Goal: Contribute content

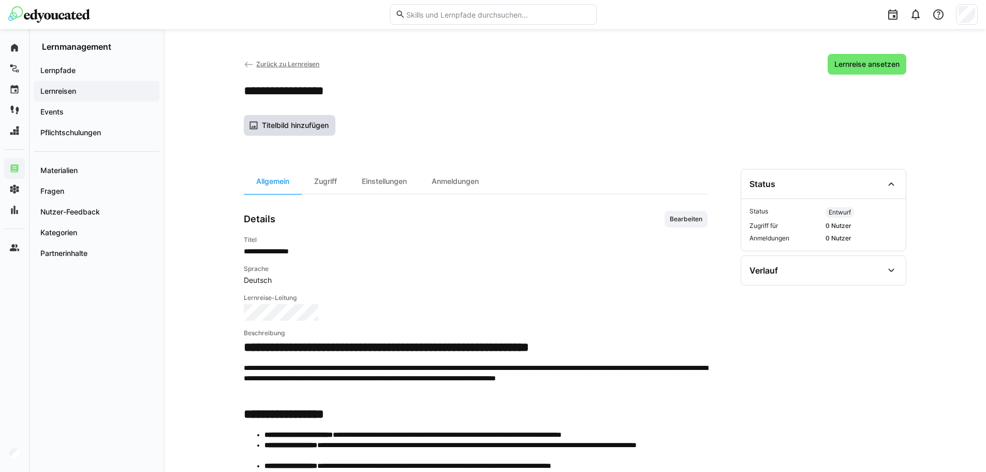
click at [302, 126] on span "Titelbild hinzufügen" at bounding box center [295, 125] width 70 height 10
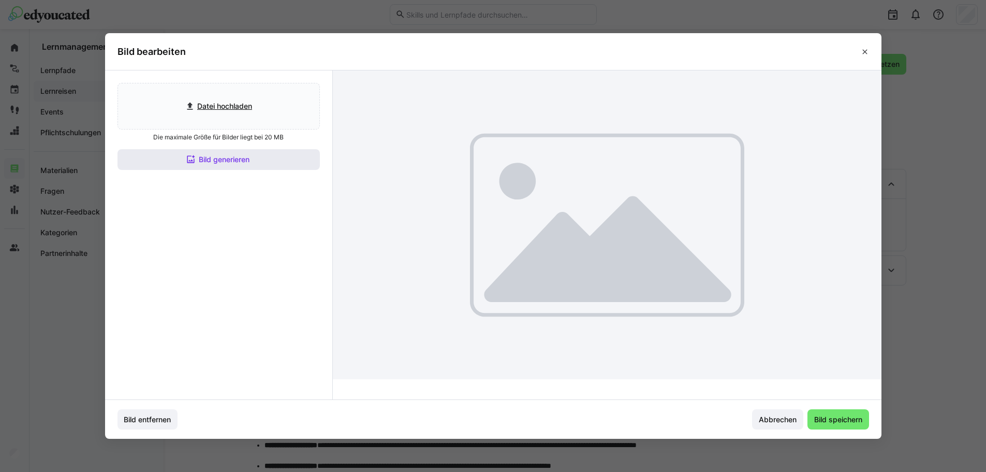
click at [295, 159] on span "Bild generieren" at bounding box center [219, 159] width 202 height 21
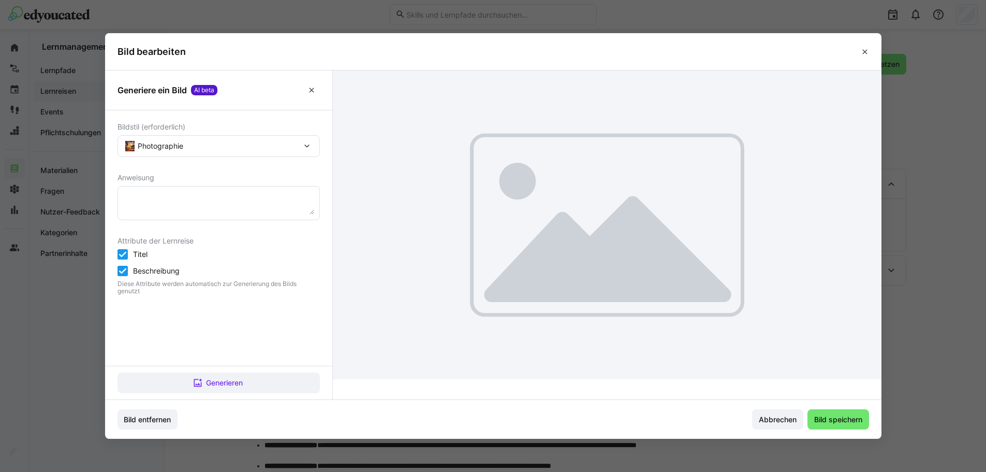
click at [165, 203] on textarea at bounding box center [218, 203] width 191 height 23
type textarea "[PERSON_NAME] Onboarding Reise"
click at [199, 378] on eds-icon at bounding box center [198, 382] width 10 height 10
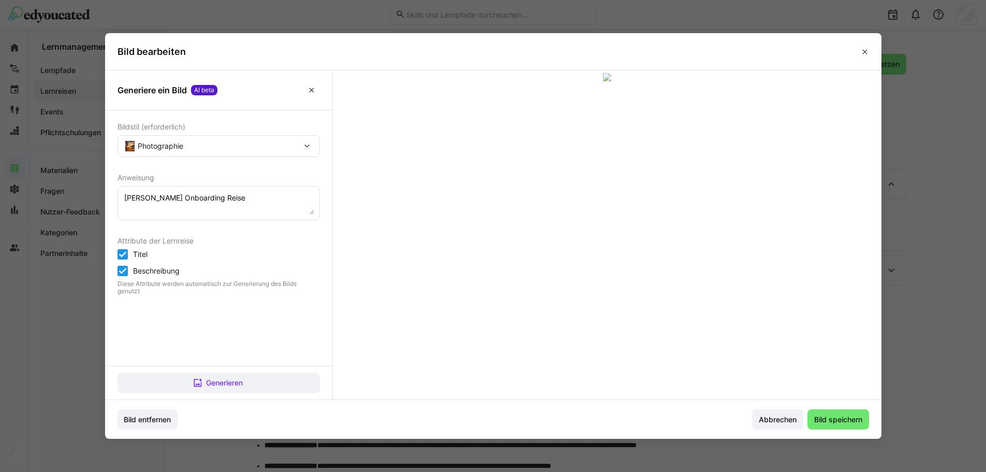
drag, startPoint x: 508, startPoint y: 96, endPoint x: 506, endPoint y: 80, distance: 16.1
click at [506, 80] on div at bounding box center [608, 78] width 544 height 11
click at [830, 426] on span "Bild speichern" at bounding box center [839, 419] width 62 height 21
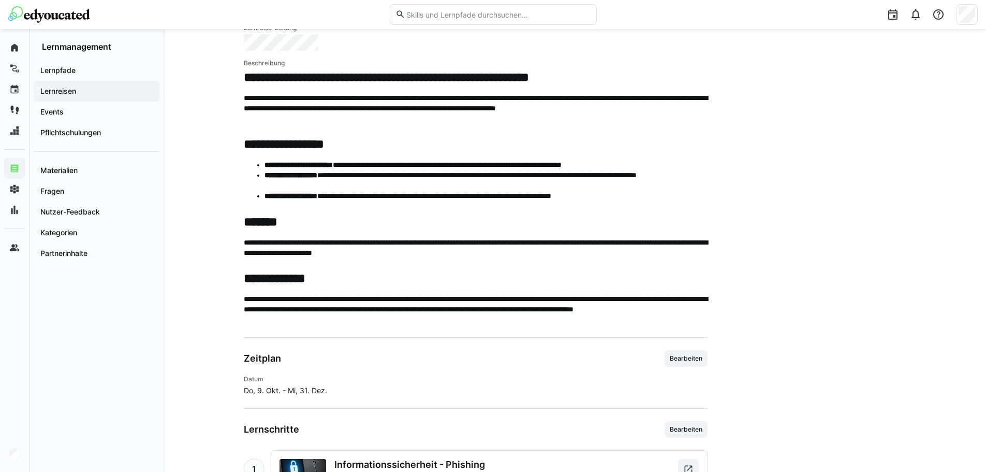
scroll to position [466, 0]
